Goal: Information Seeking & Learning: Learn about a topic

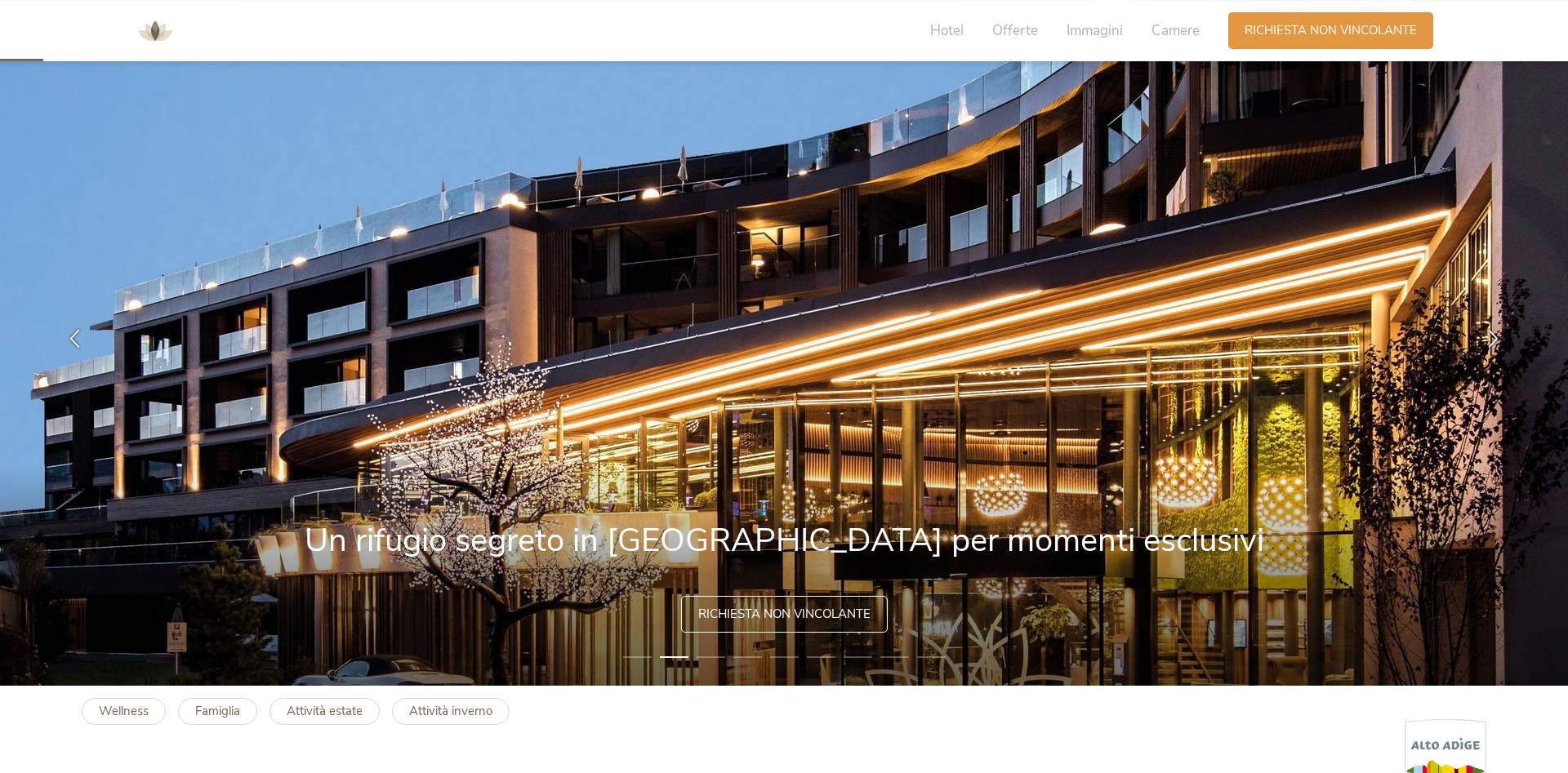
scroll to position [83, 0]
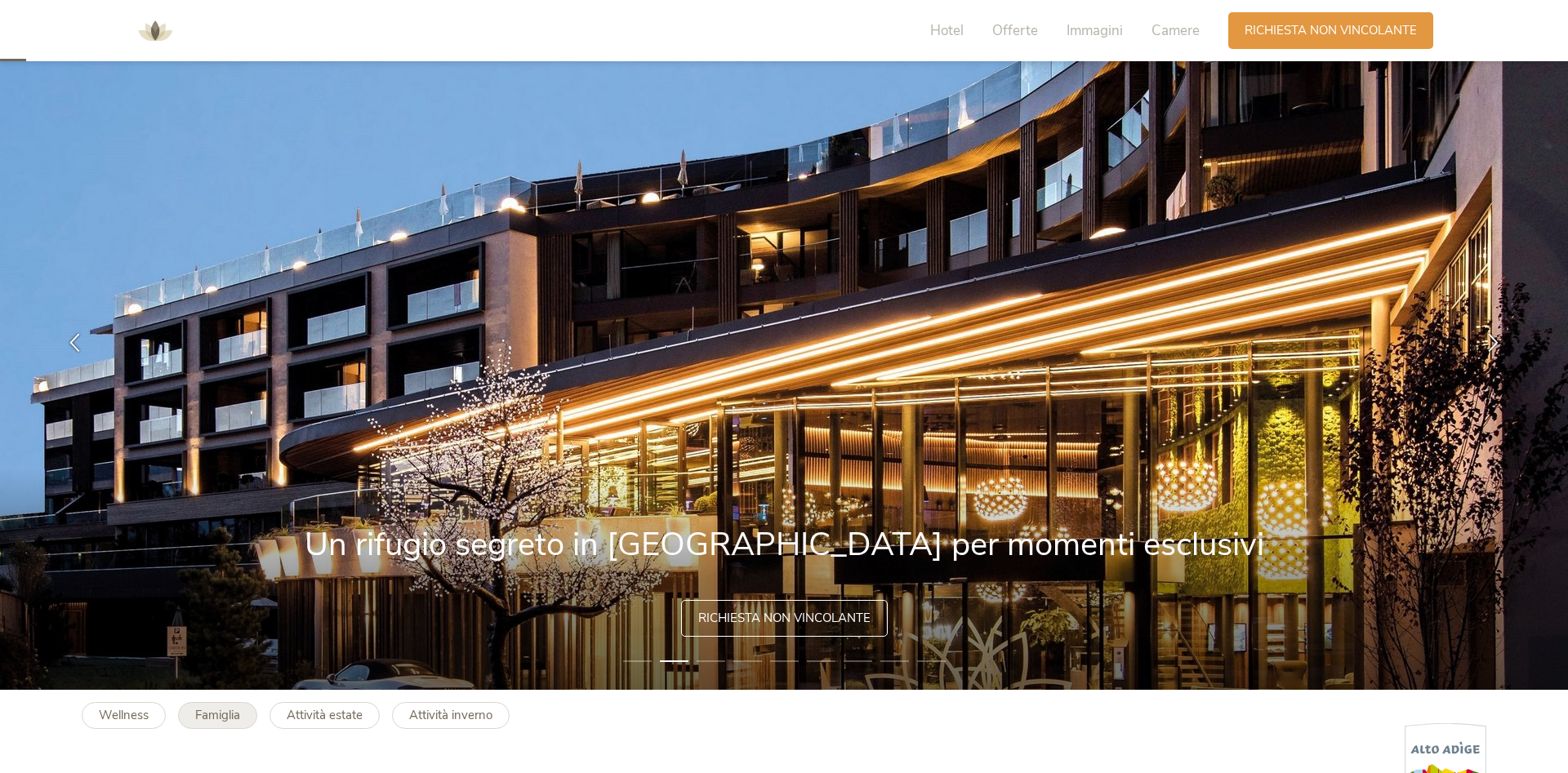
click at [215, 715] on b "Famiglia" at bounding box center [217, 715] width 45 height 16
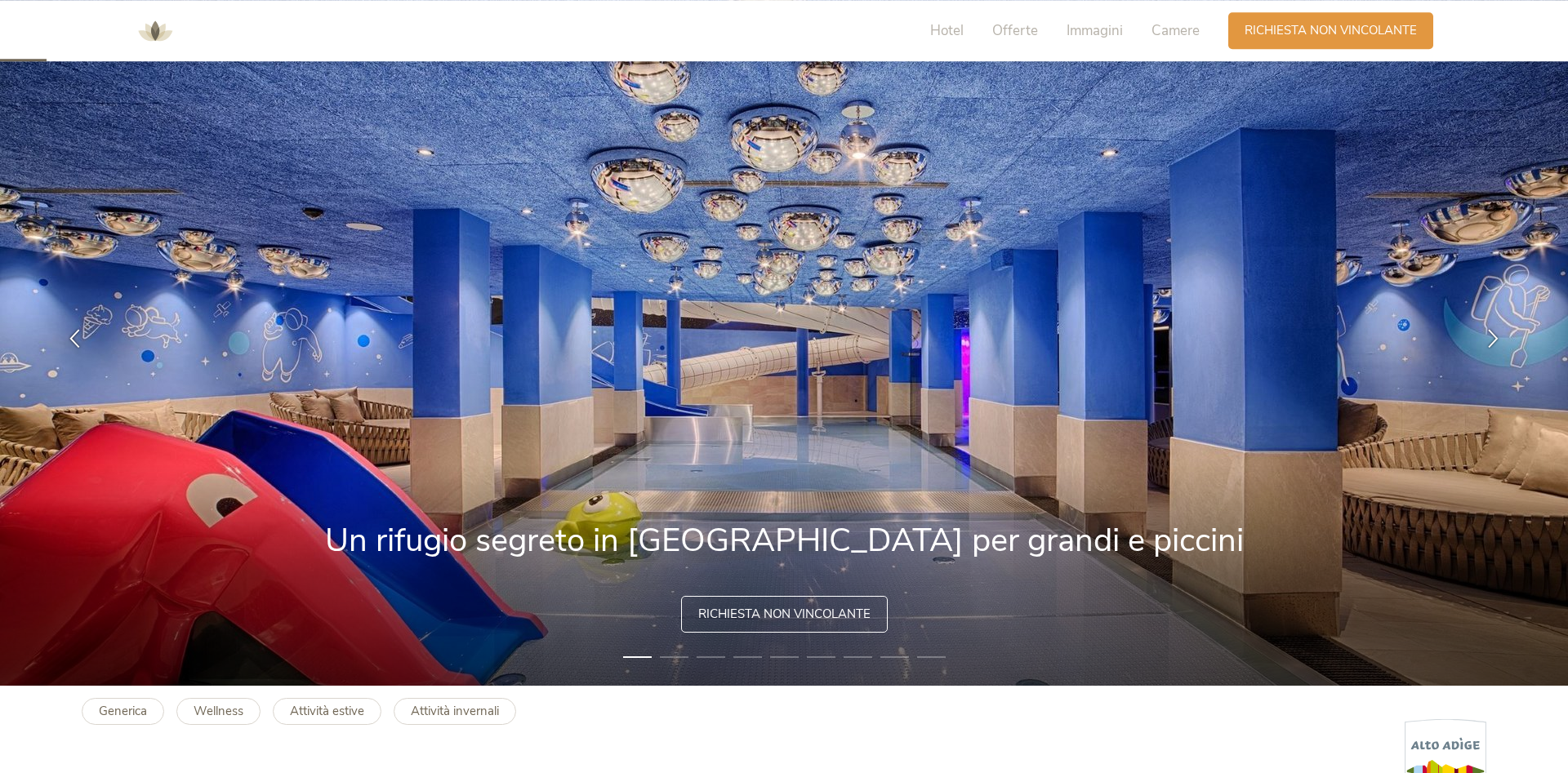
scroll to position [83, 0]
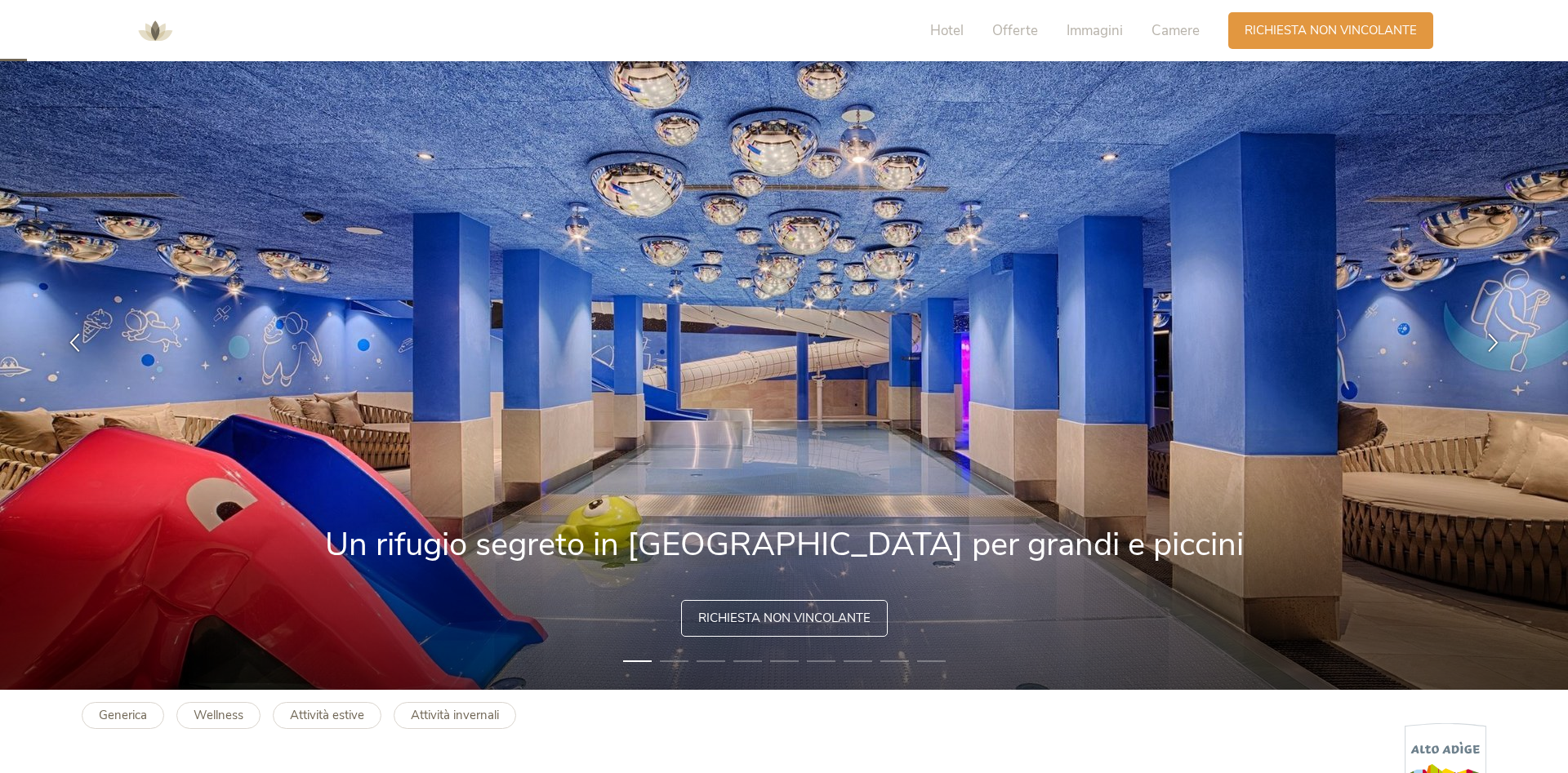
click at [662, 661] on li "2" at bounding box center [674, 660] width 29 height 16
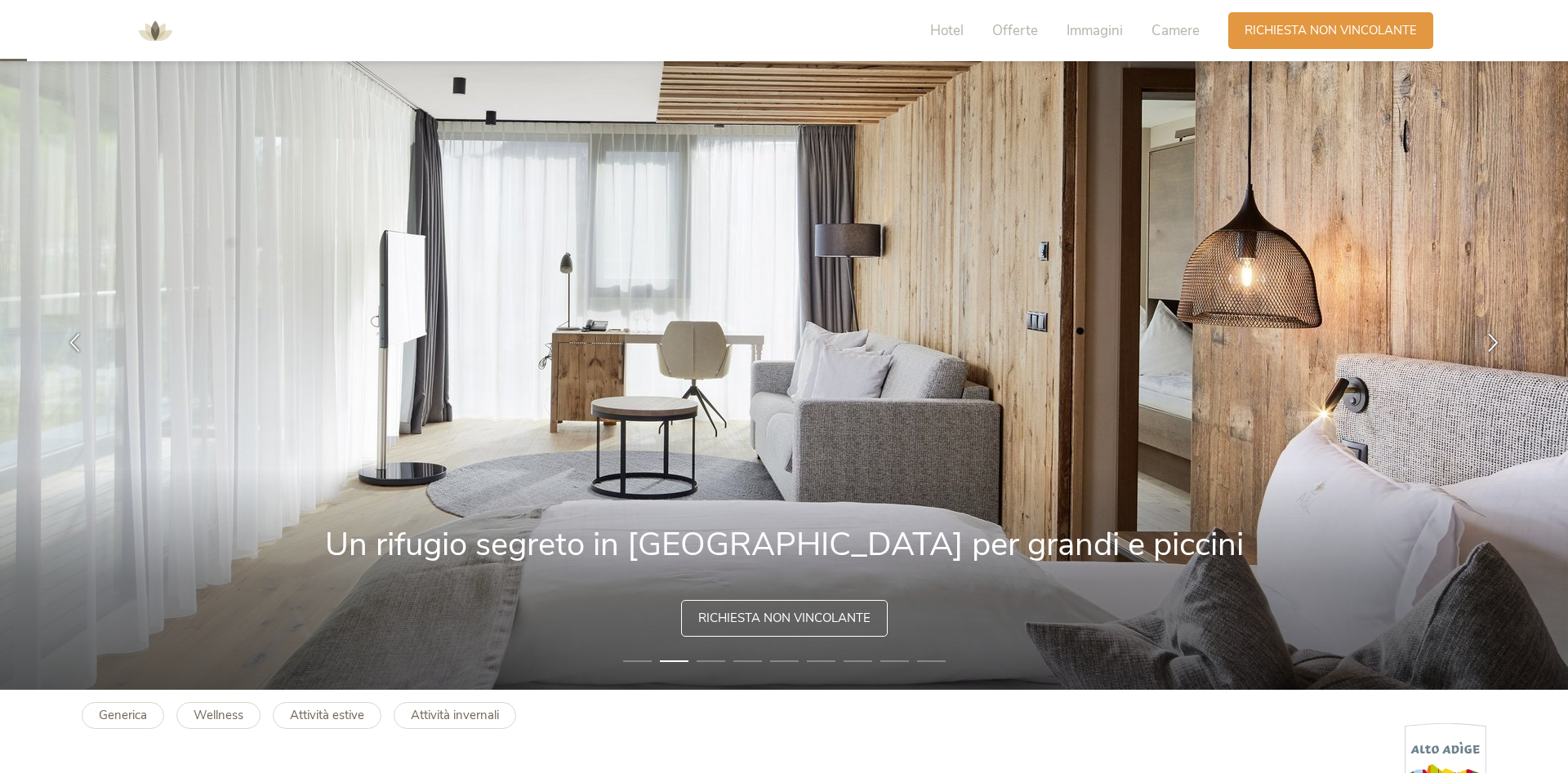
click at [717, 658] on li "3" at bounding box center [711, 660] width 29 height 16
click at [711, 663] on li "3" at bounding box center [711, 660] width 29 height 16
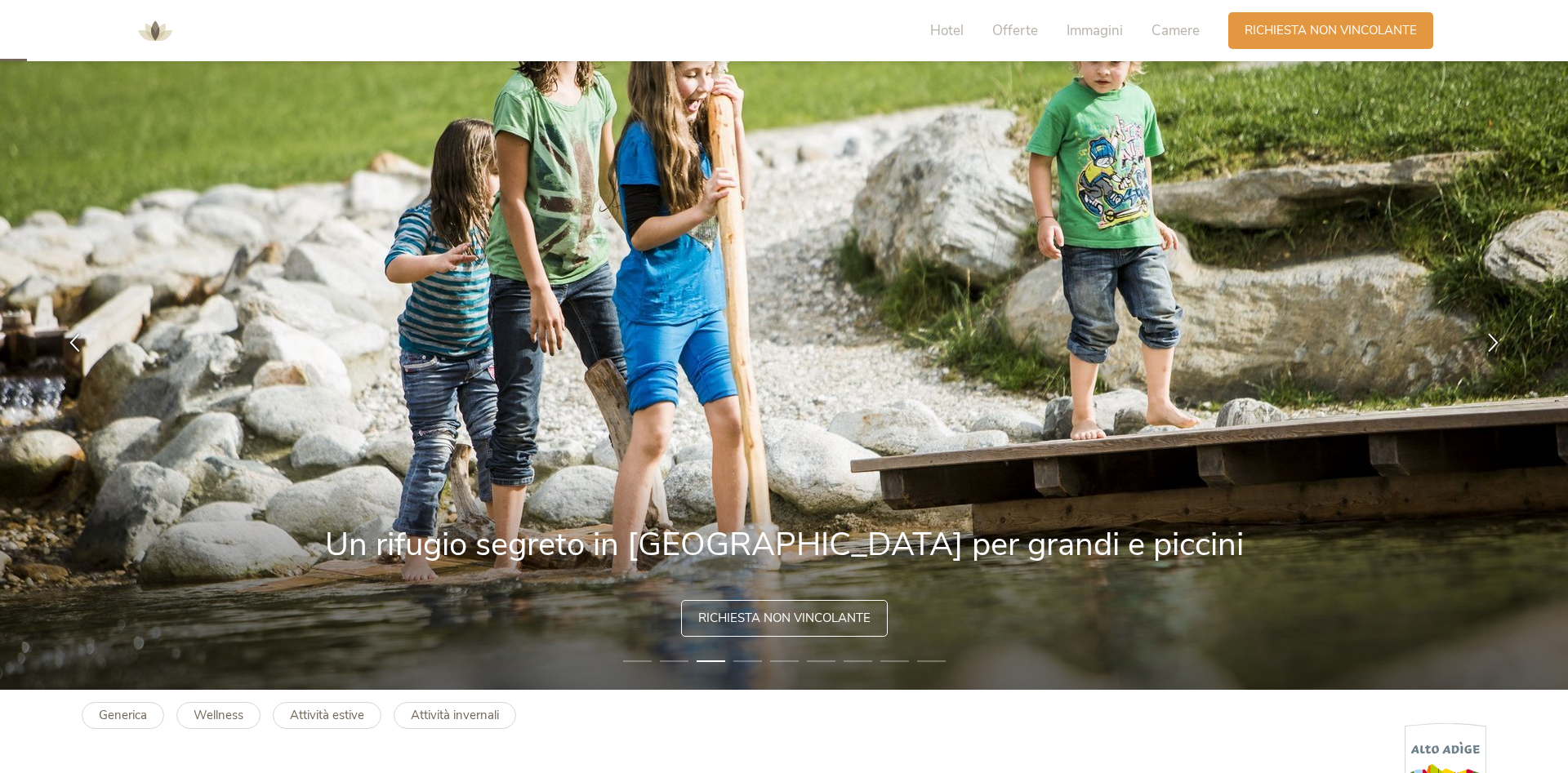
click at [751, 660] on li "4" at bounding box center [748, 660] width 29 height 16
click at [746, 659] on li "4" at bounding box center [748, 660] width 29 height 16
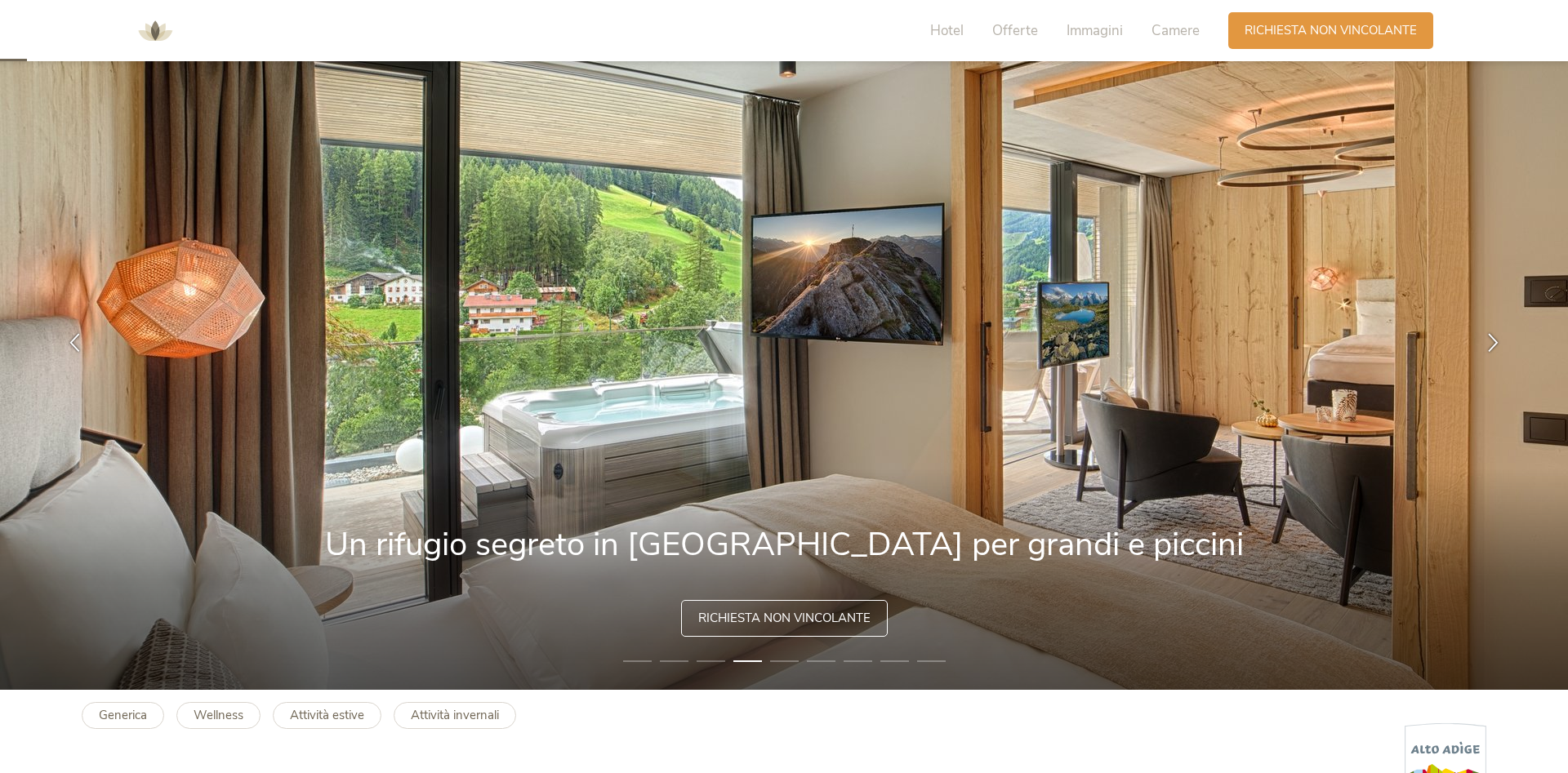
click at [794, 659] on li "5" at bounding box center [784, 660] width 29 height 16
click at [778, 654] on li "5" at bounding box center [784, 660] width 29 height 16
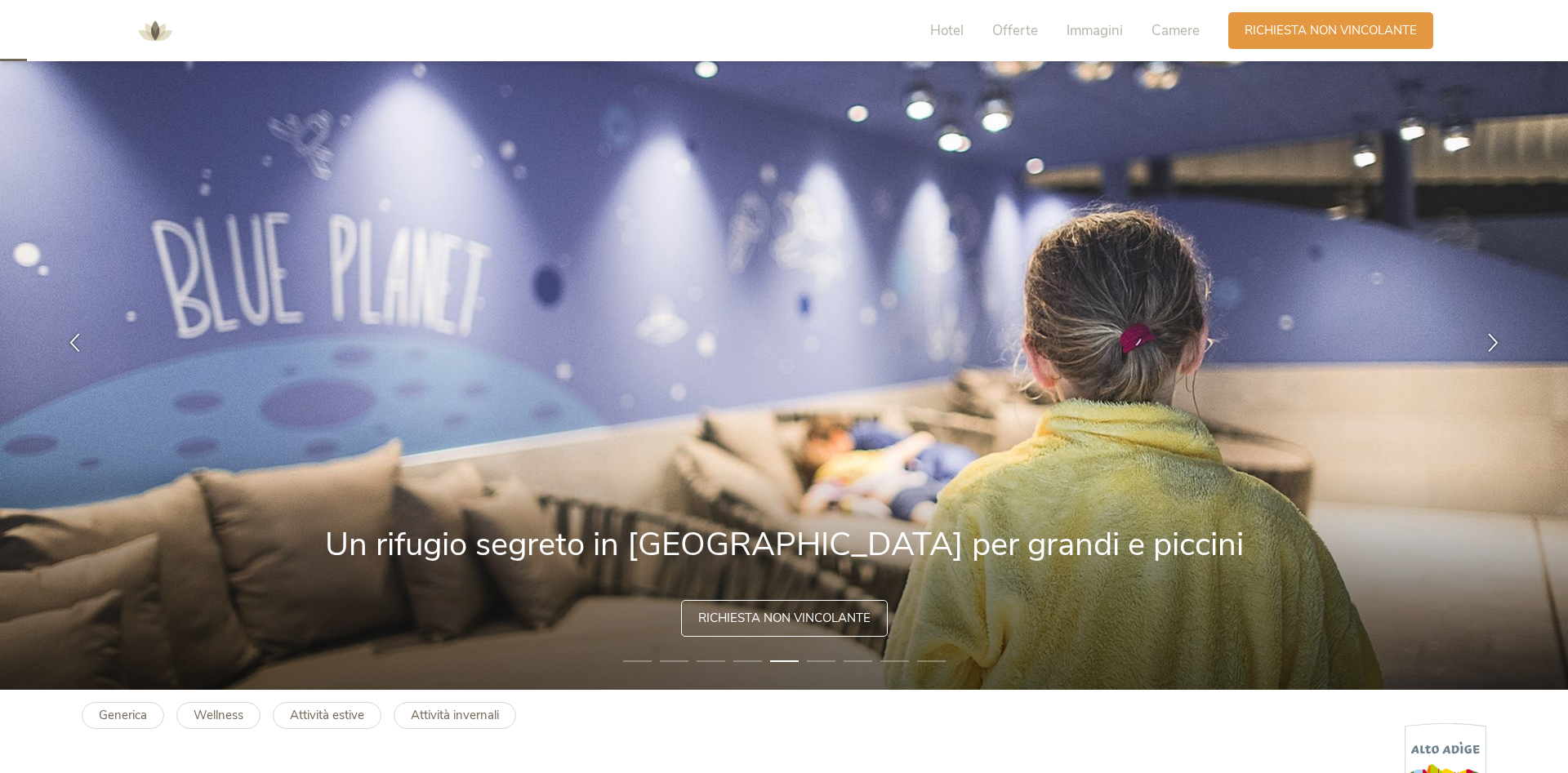
click at [817, 661] on li "6" at bounding box center [822, 660] width 29 height 16
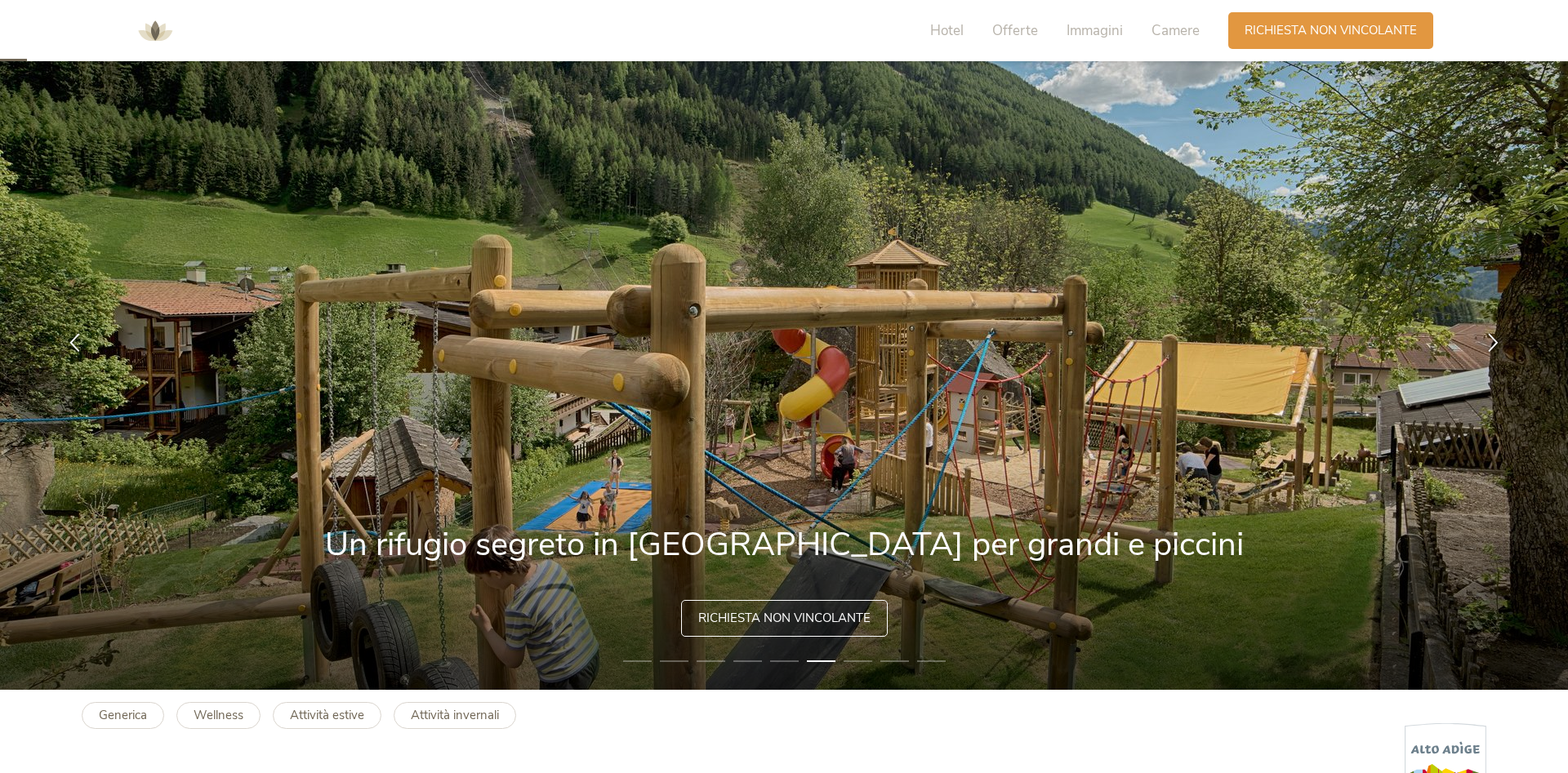
click at [869, 664] on li "7" at bounding box center [858, 660] width 29 height 16
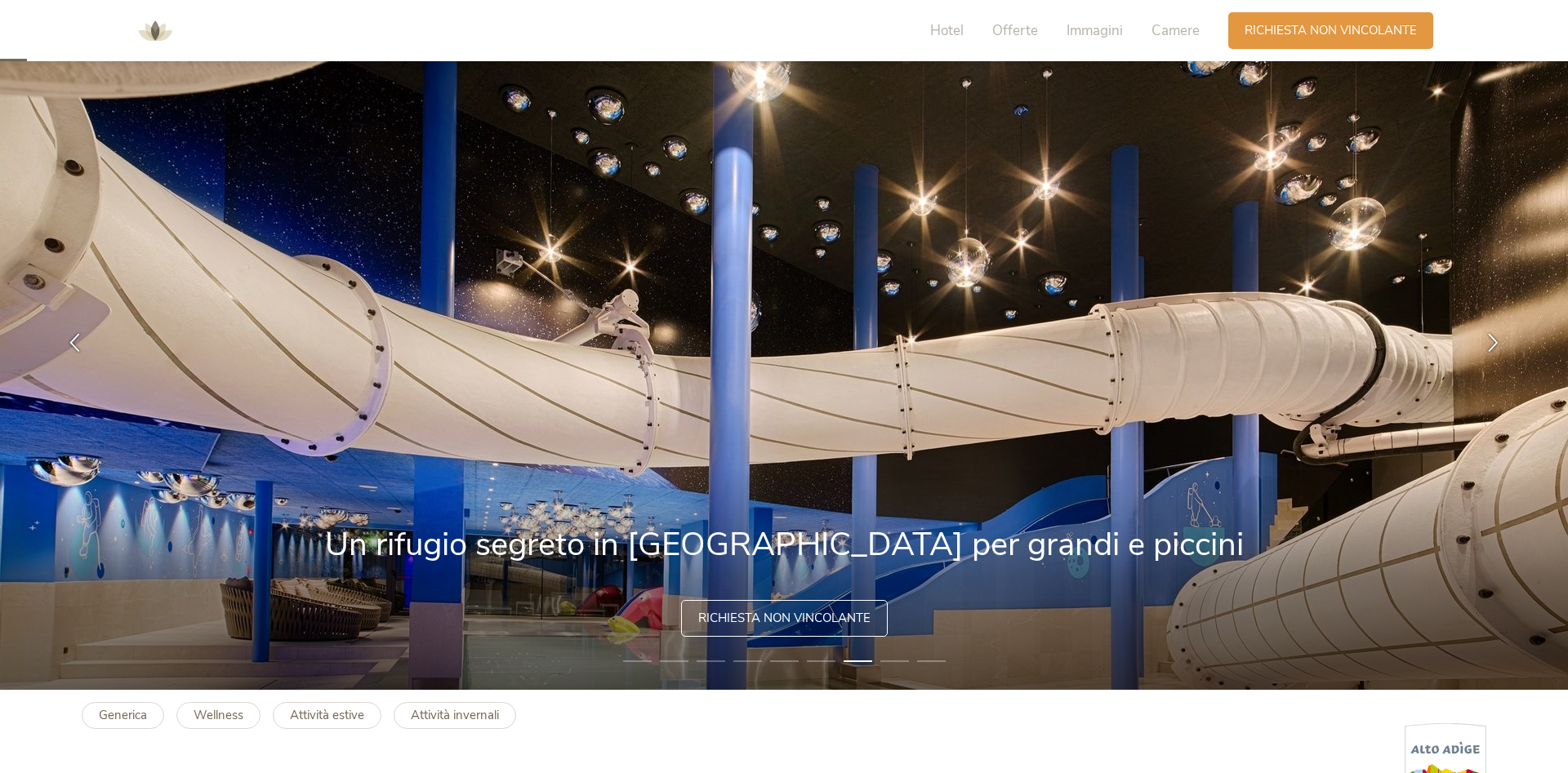
click at [890, 659] on li "8" at bounding box center [895, 660] width 29 height 16
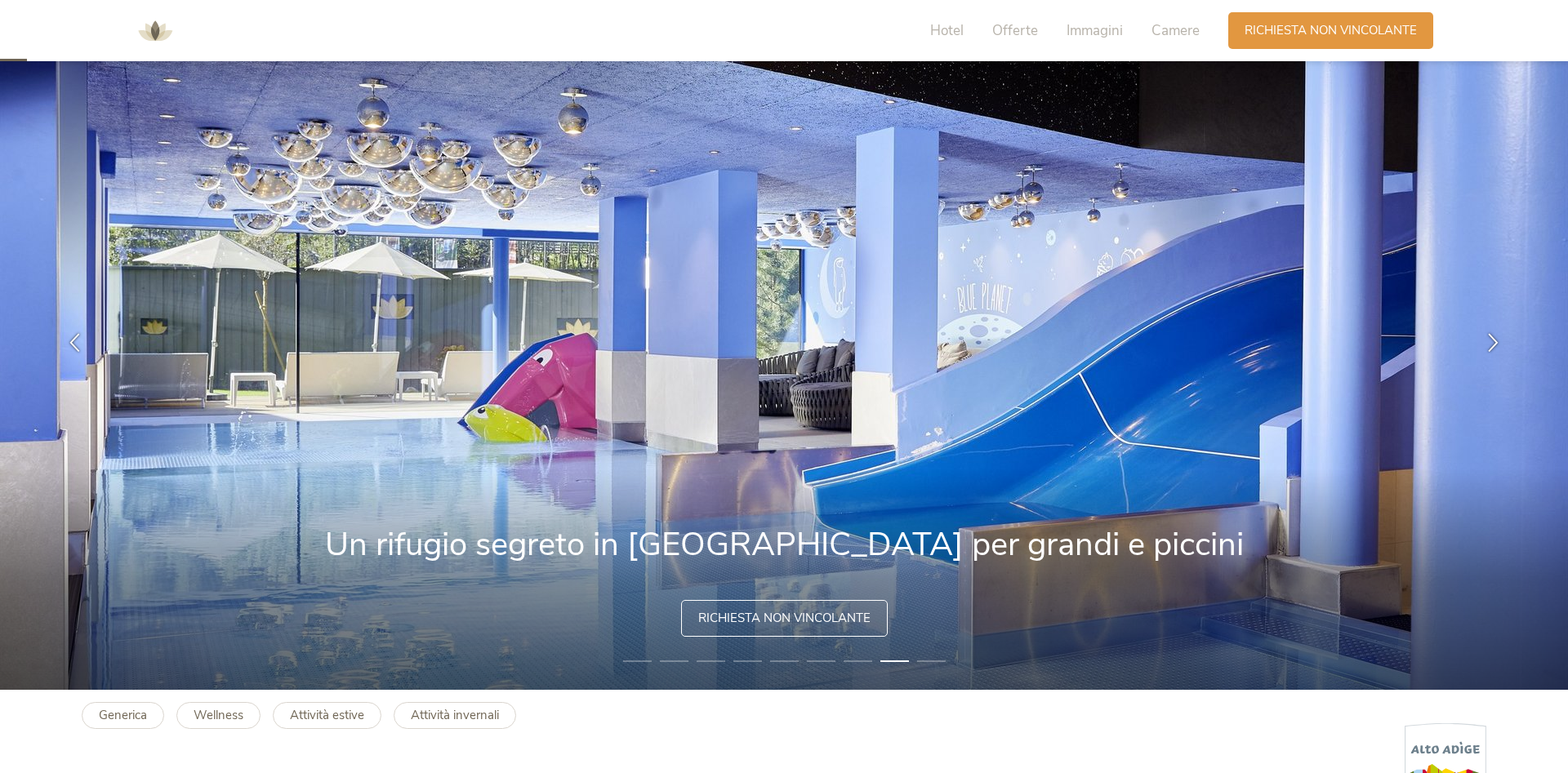
click at [935, 659] on li "9" at bounding box center [932, 660] width 29 height 16
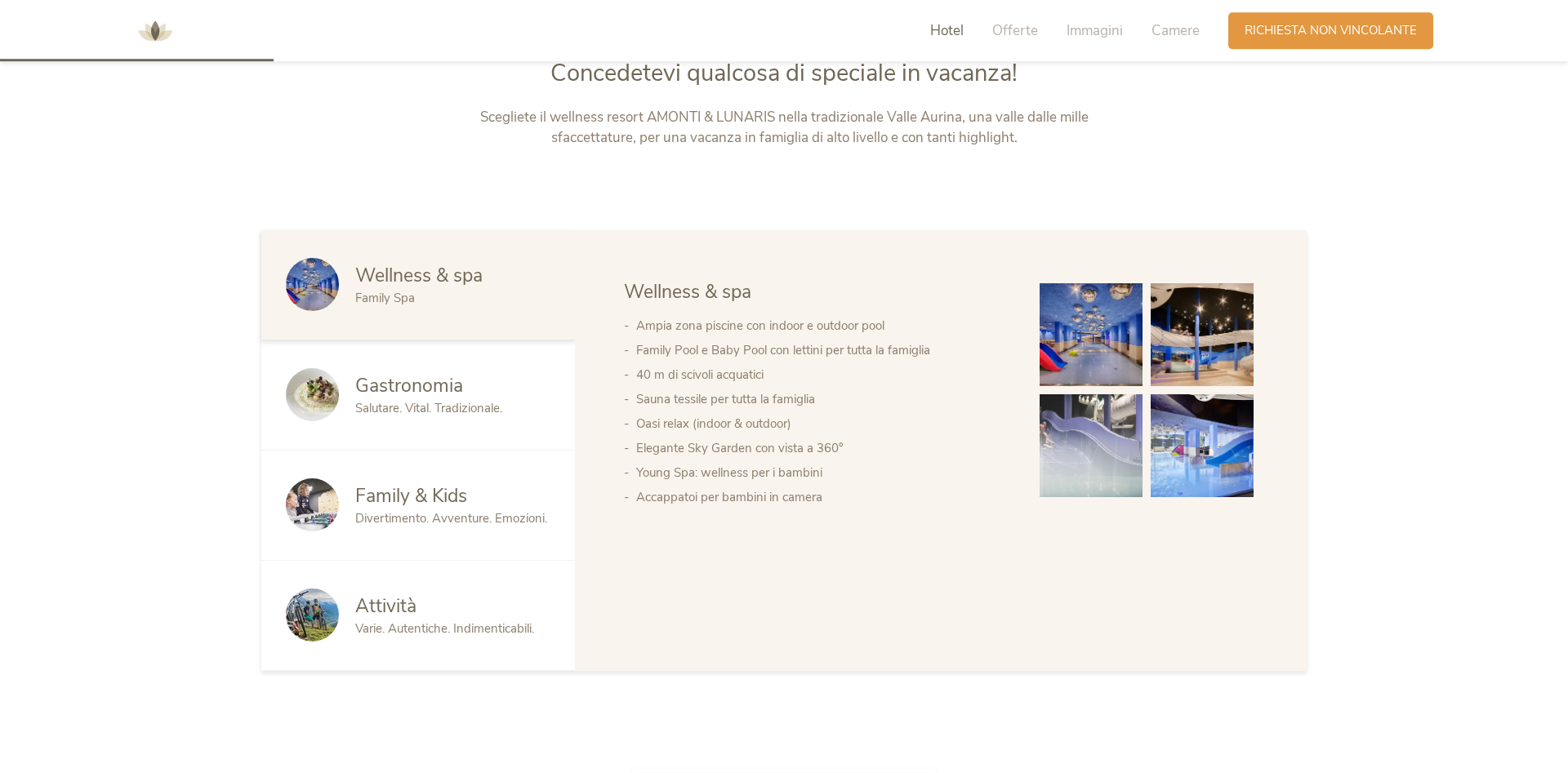
scroll to position [916, 0]
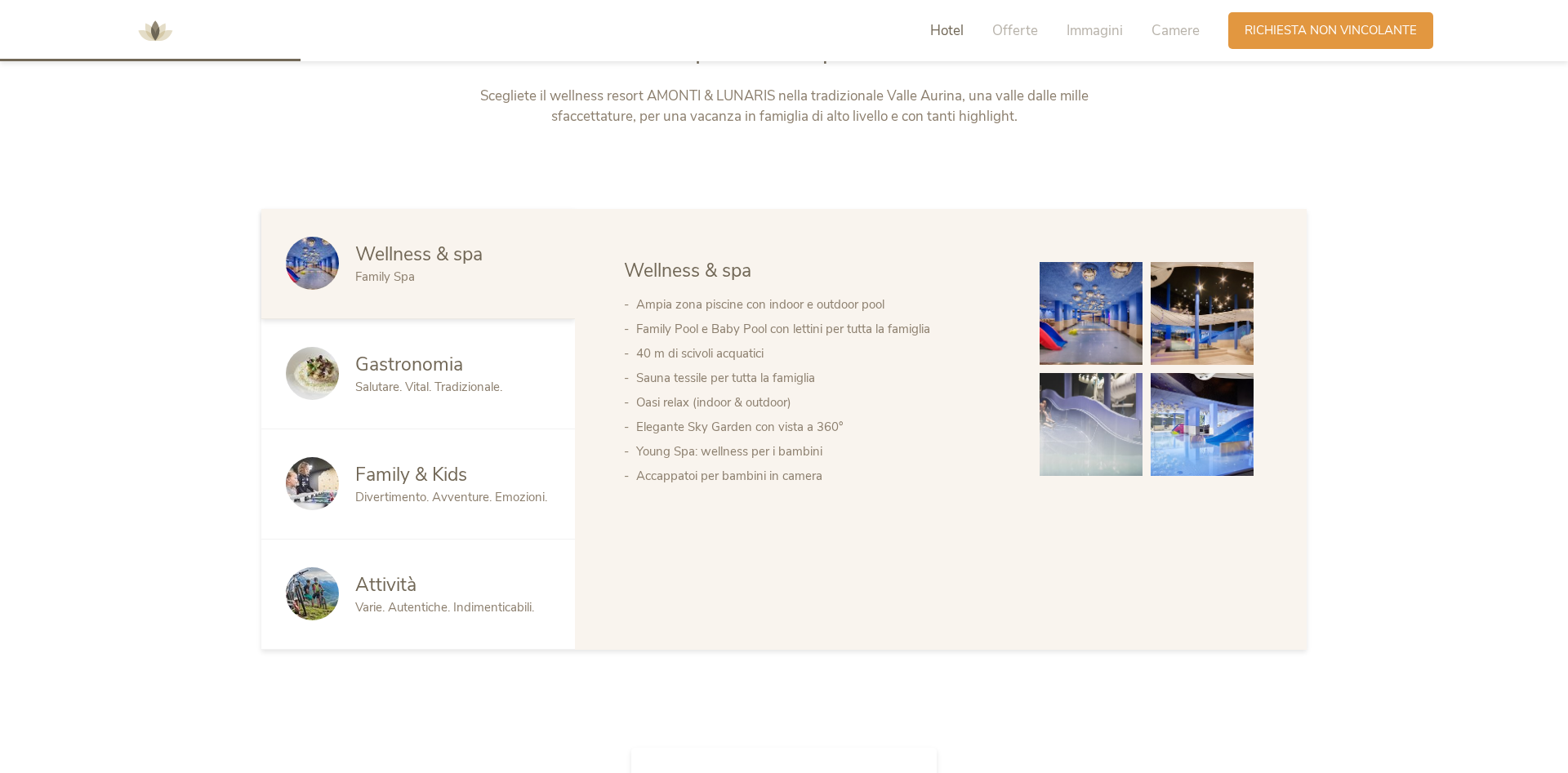
click at [400, 486] on span "Family & Kids" at bounding box center [411, 475] width 112 height 25
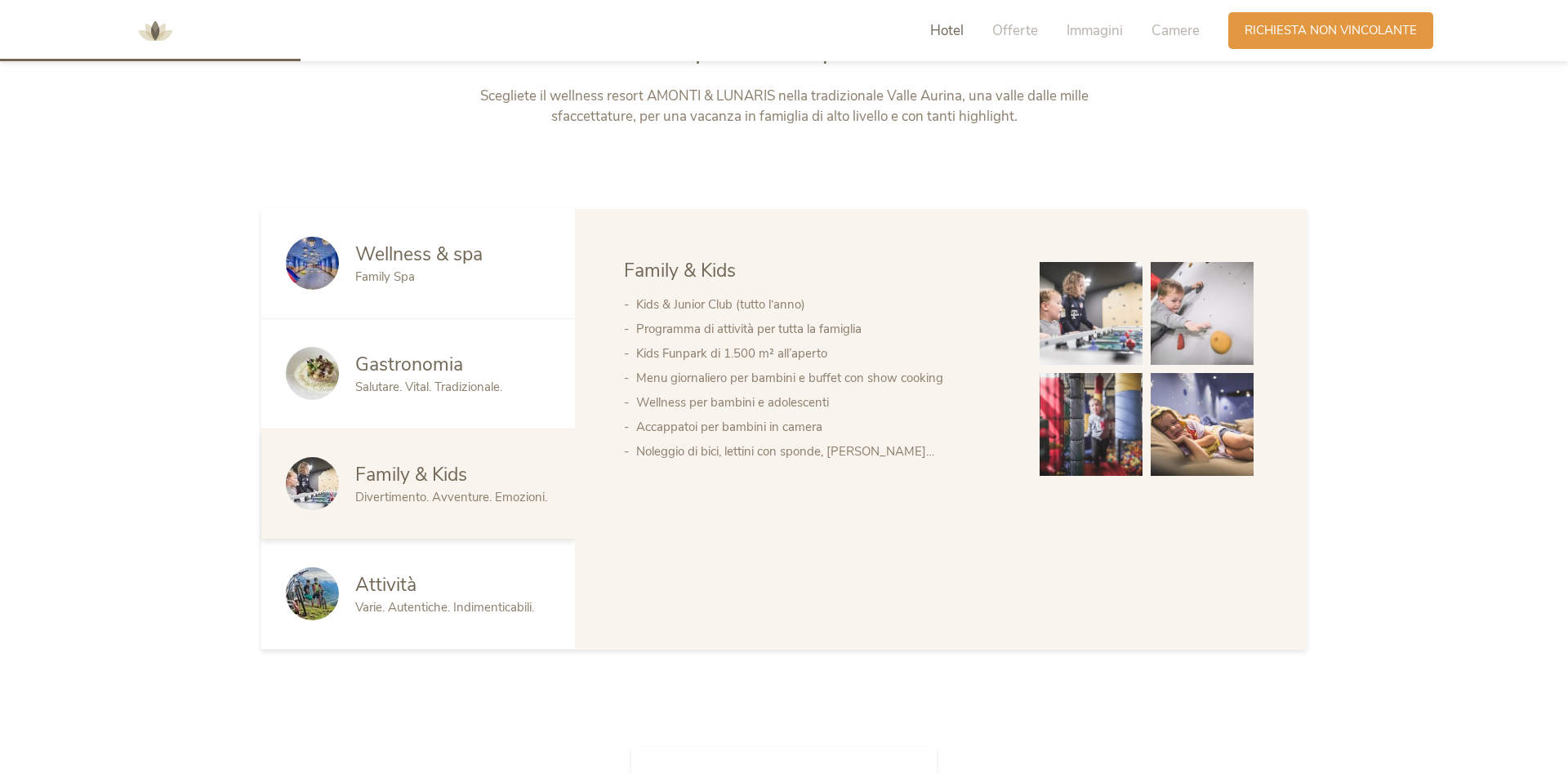
click at [1097, 414] on img at bounding box center [1091, 424] width 103 height 103
